Goal: Register for event/course

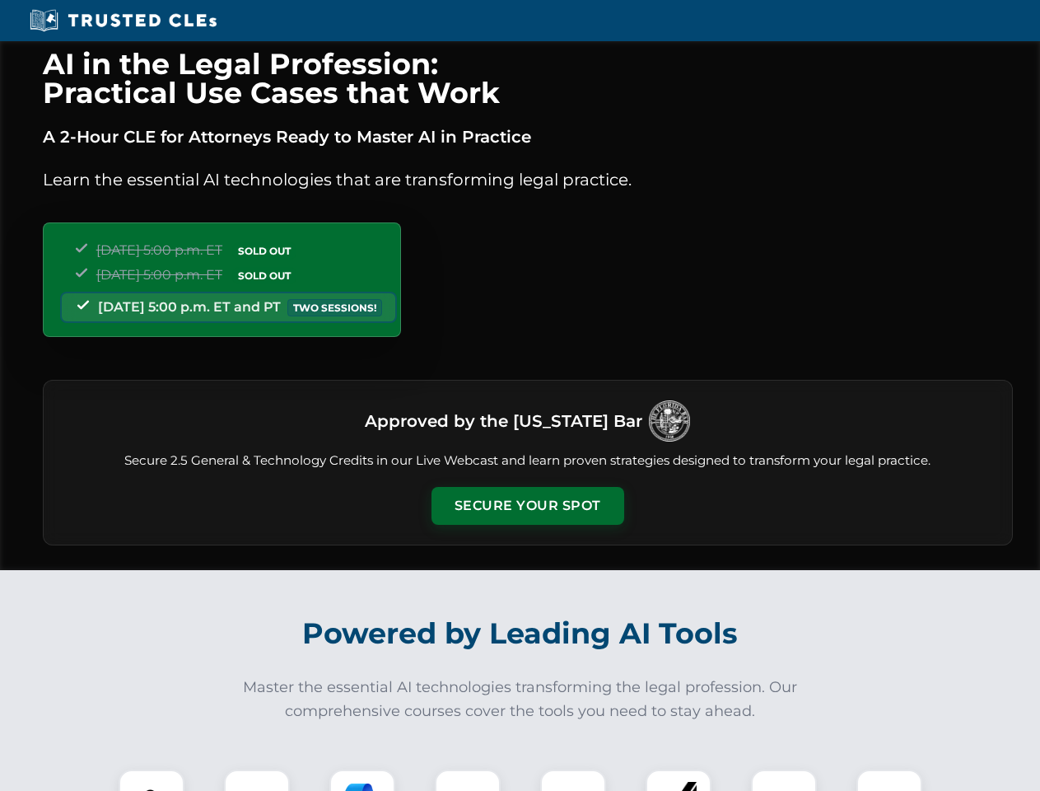
click at [527, 506] on button "Secure Your Spot" at bounding box center [528, 506] width 193 height 38
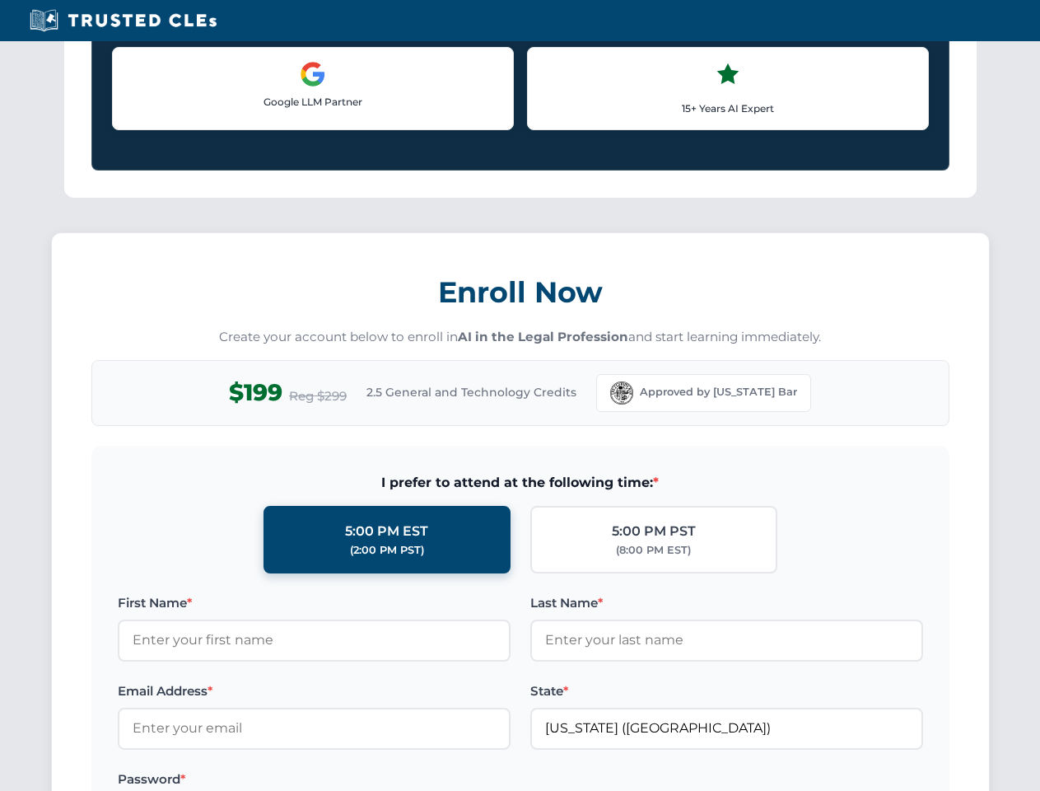
click at [257, 780] on label "Password *" at bounding box center [314, 779] width 393 height 20
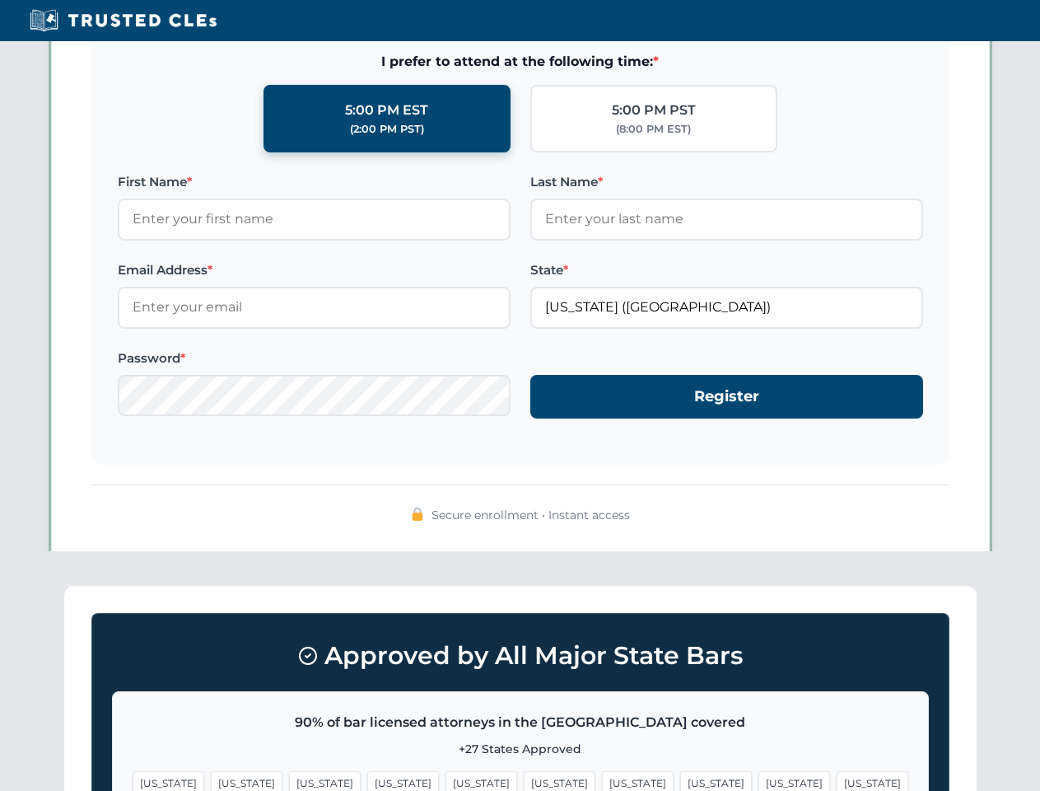
click at [602, 780] on span "[US_STATE]" at bounding box center [638, 783] width 72 height 24
click at [759, 780] on span "[US_STATE]" at bounding box center [795, 783] width 72 height 24
